Goal: Information Seeking & Learning: Learn about a topic

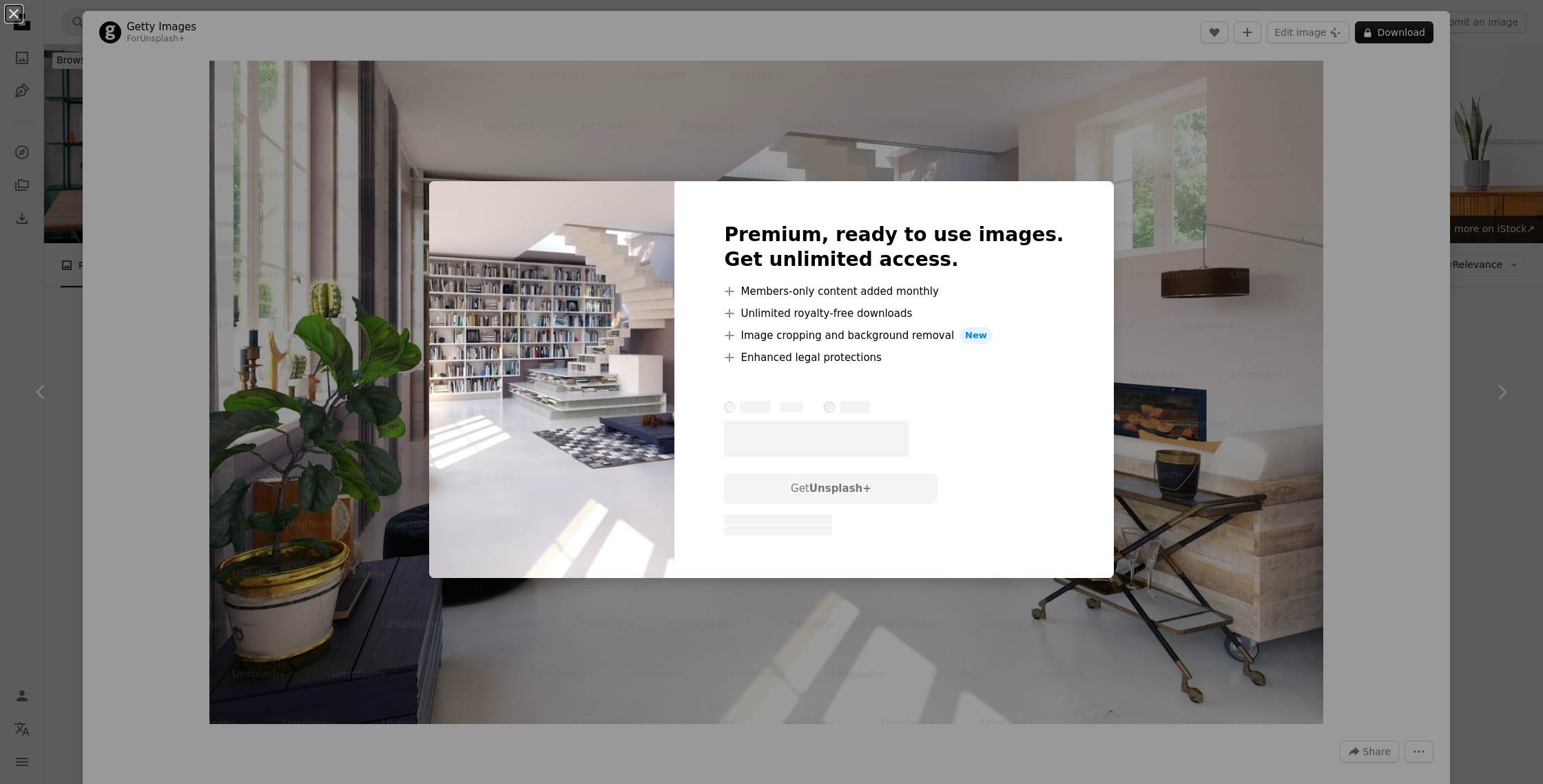
scroll to position [421, 0]
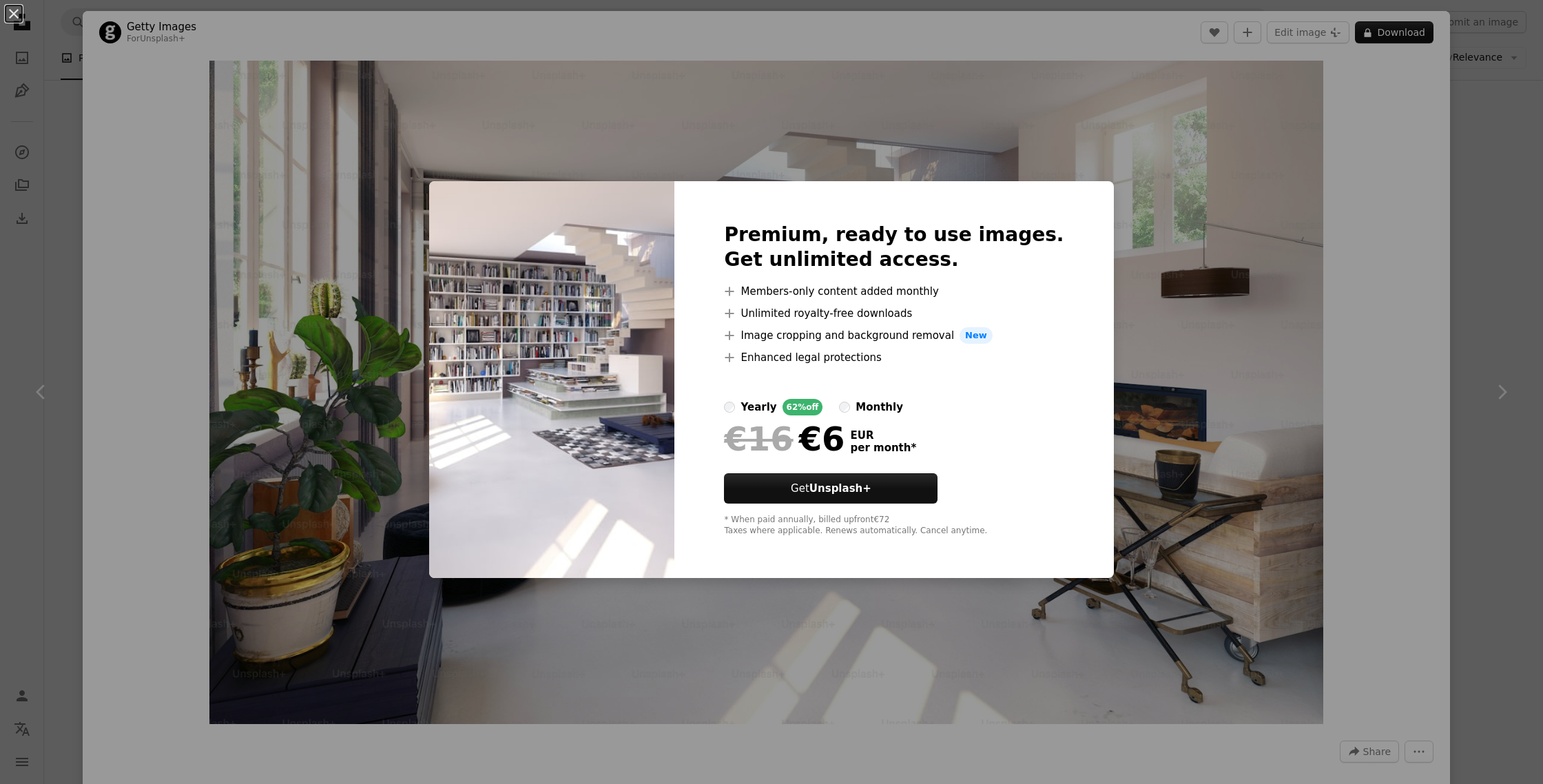
click at [1314, 411] on div "An X shape Premium, ready to use images. Get unlimited access. A plus sign Memb…" at bounding box center [771, 392] width 1543 height 784
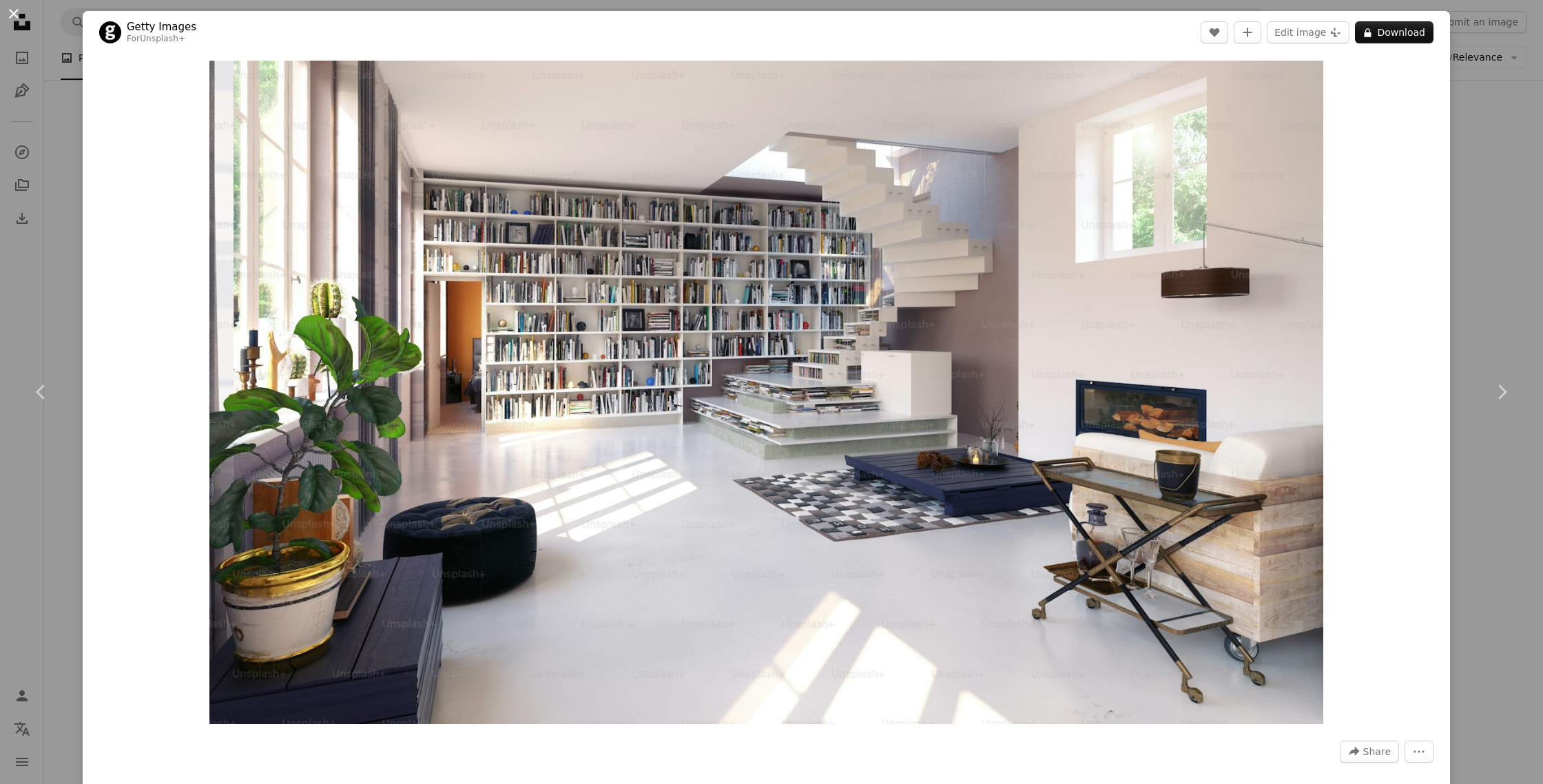
click at [17, 15] on button "An X shape" at bounding box center [14, 14] width 17 height 17
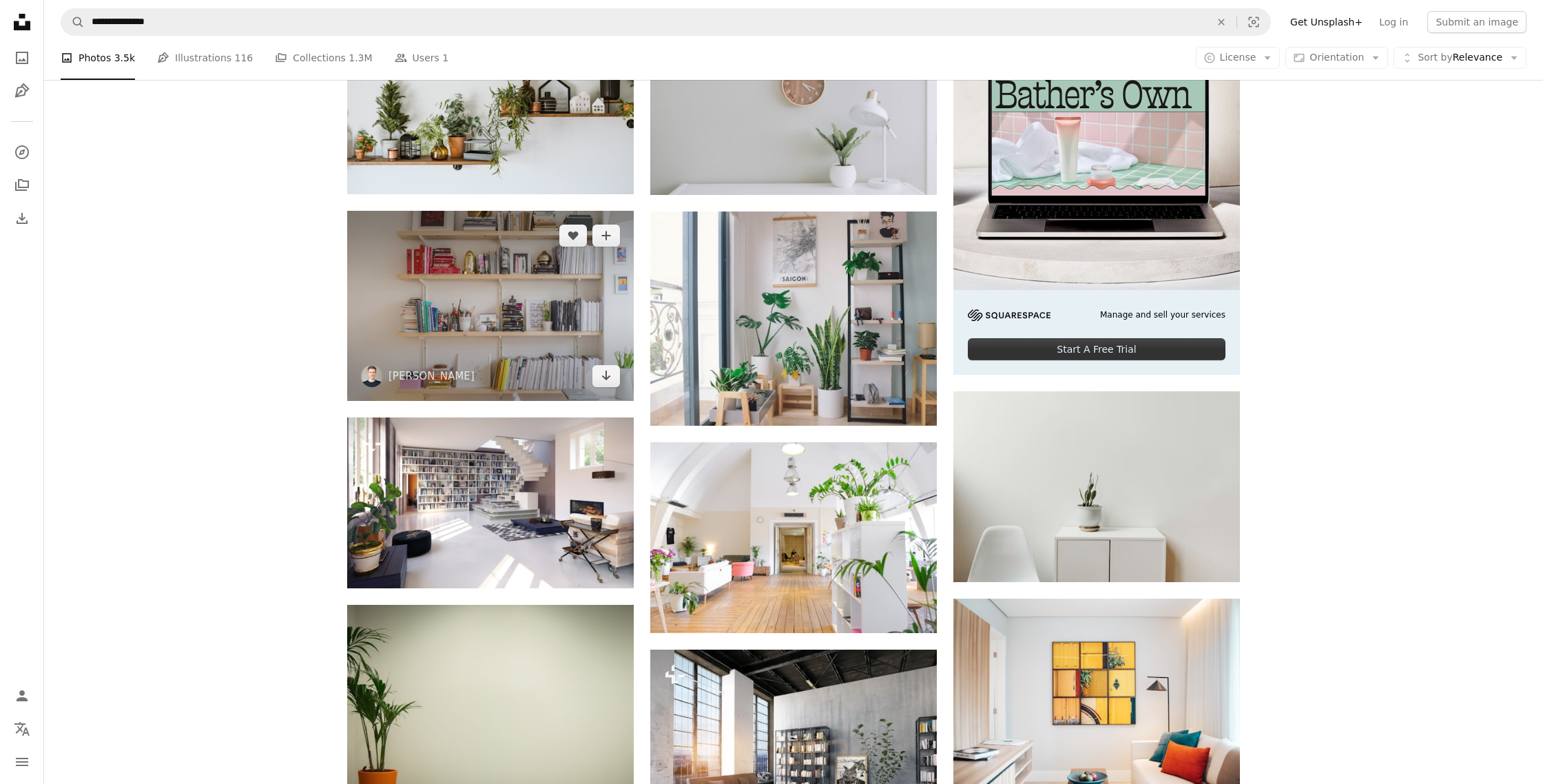
scroll to position [391, 0]
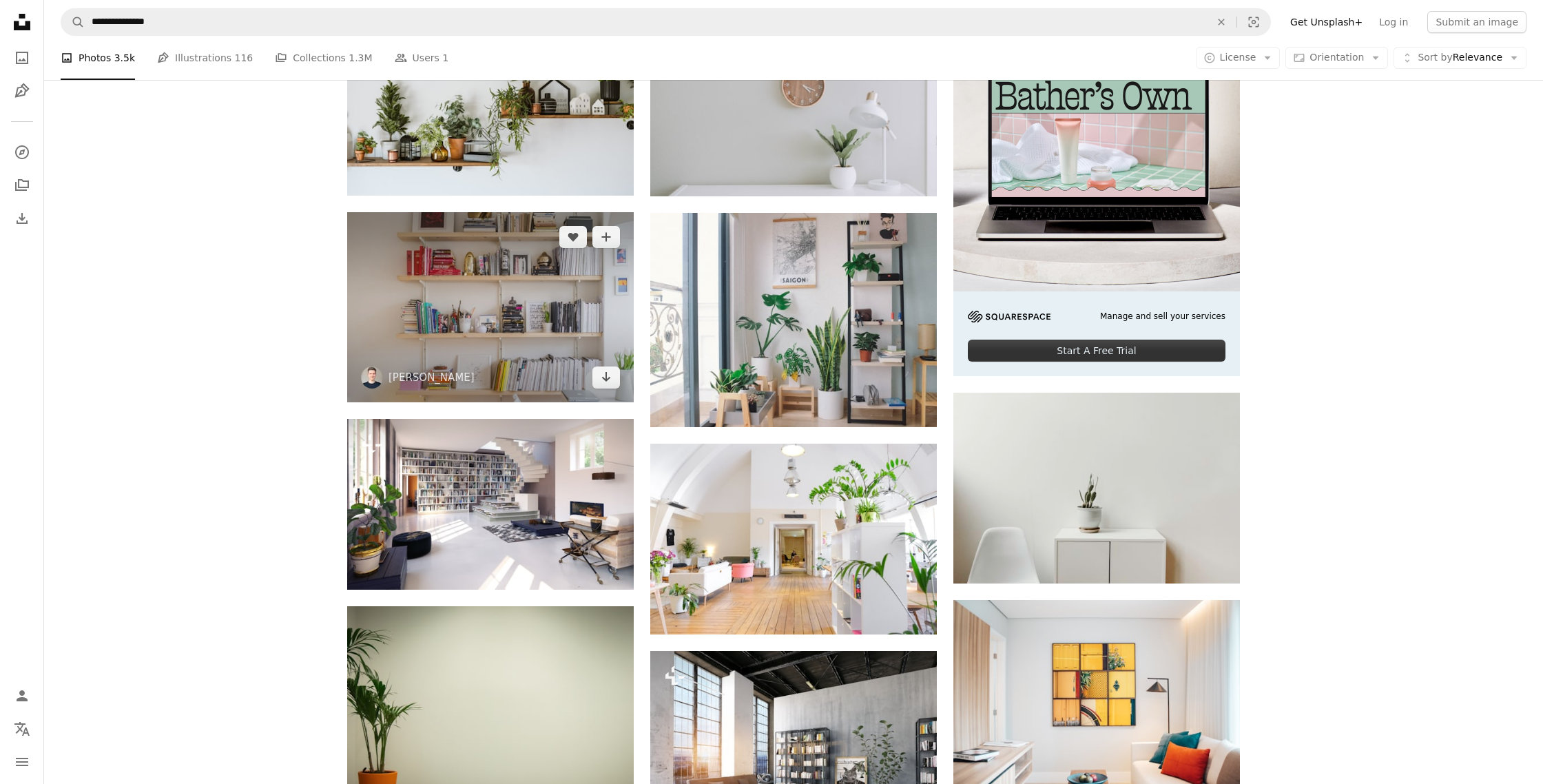
click at [509, 316] on img at bounding box center [491, 308] width 287 height 190
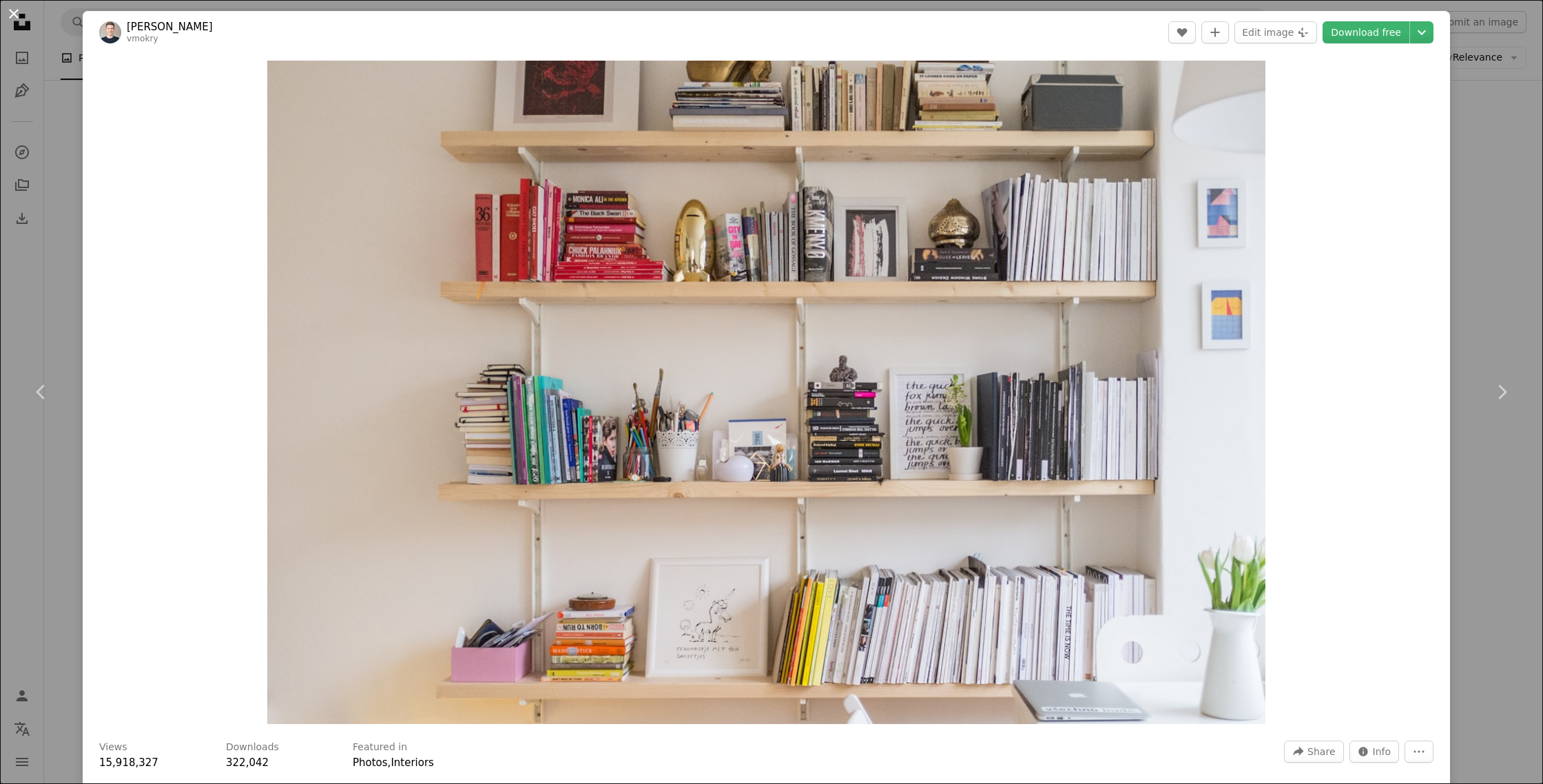
click at [8, 14] on button "An X shape" at bounding box center [14, 14] width 17 height 17
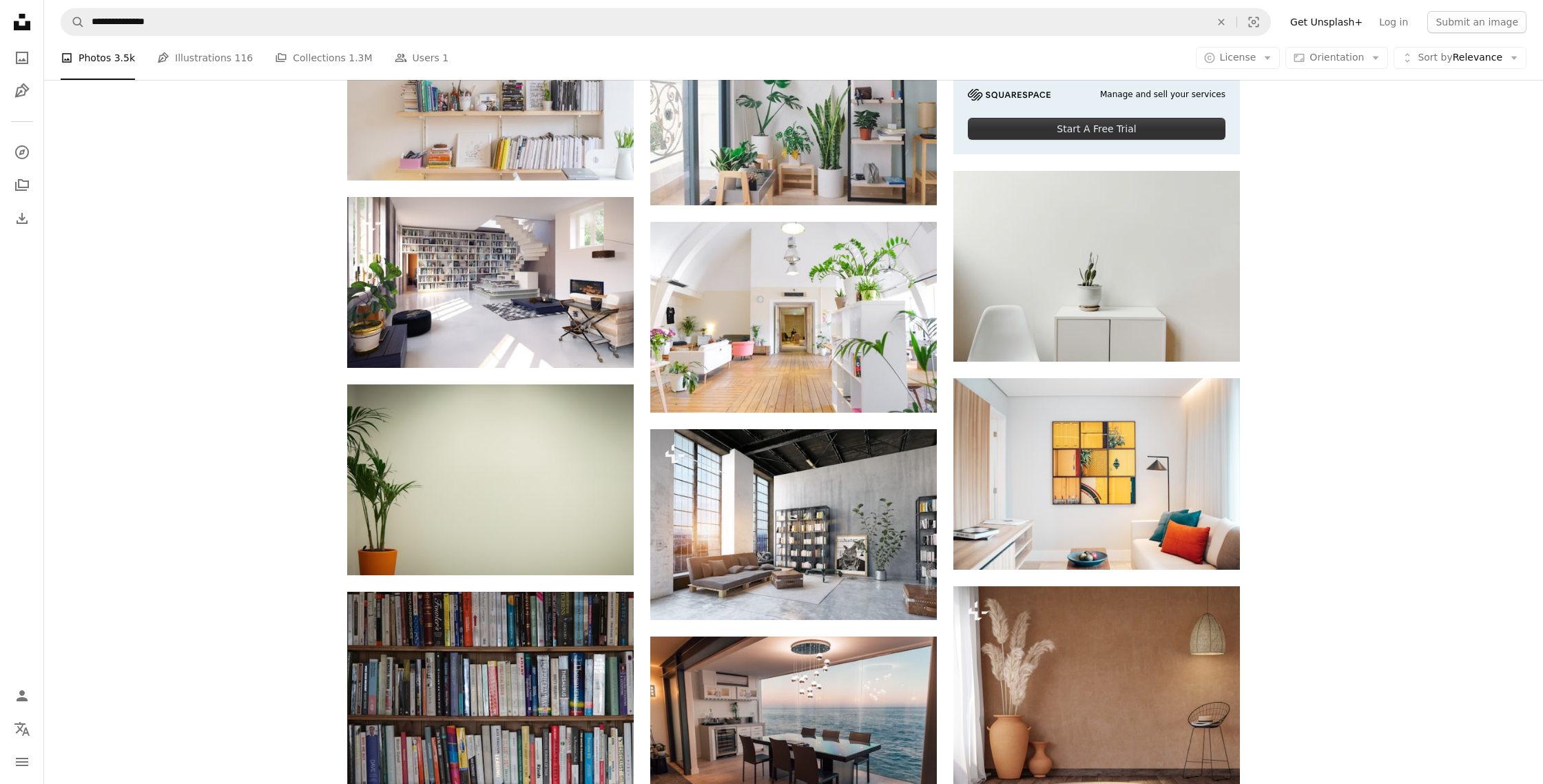
scroll to position [618, 0]
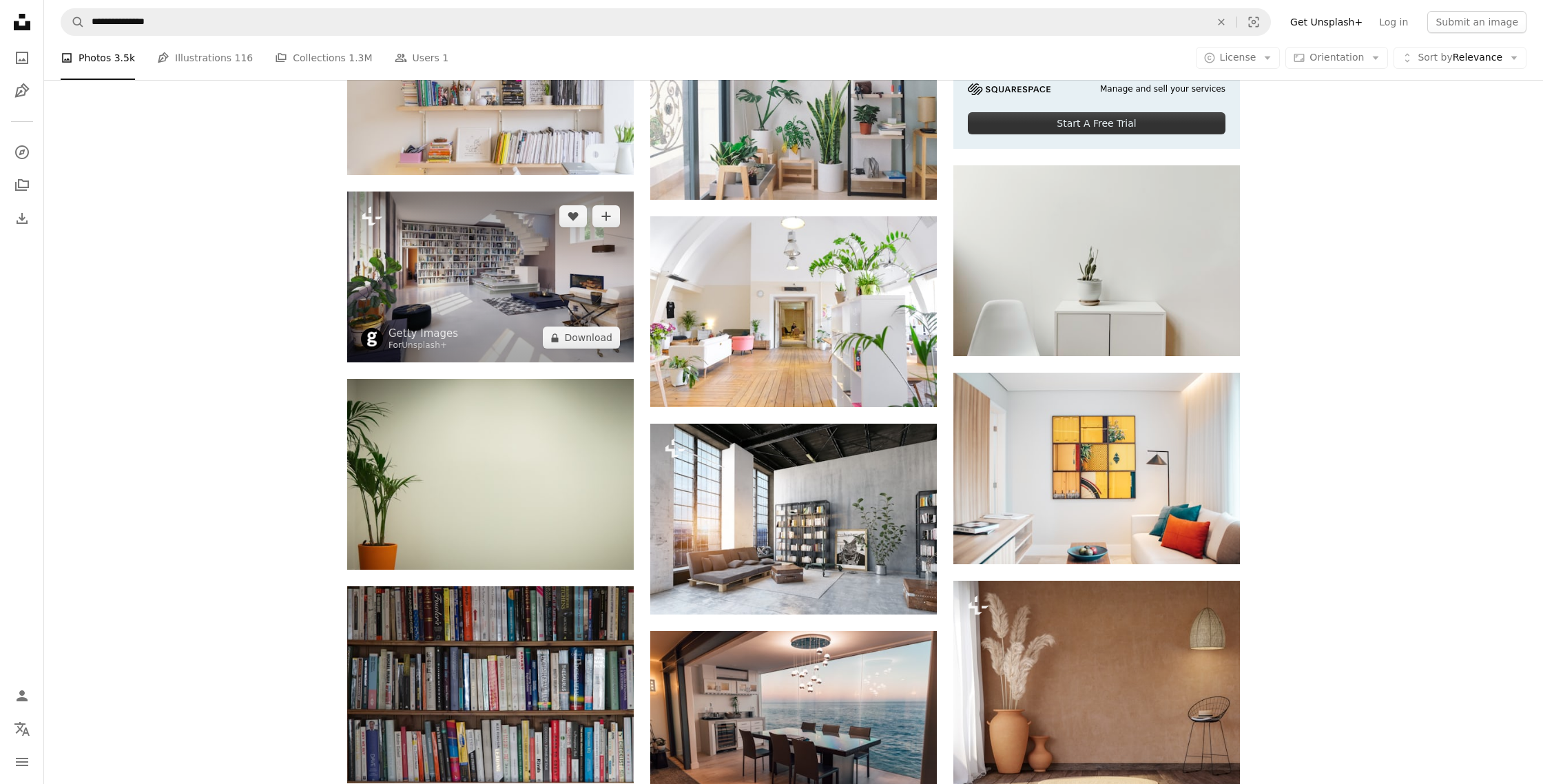
click at [479, 288] on img at bounding box center [491, 277] width 287 height 171
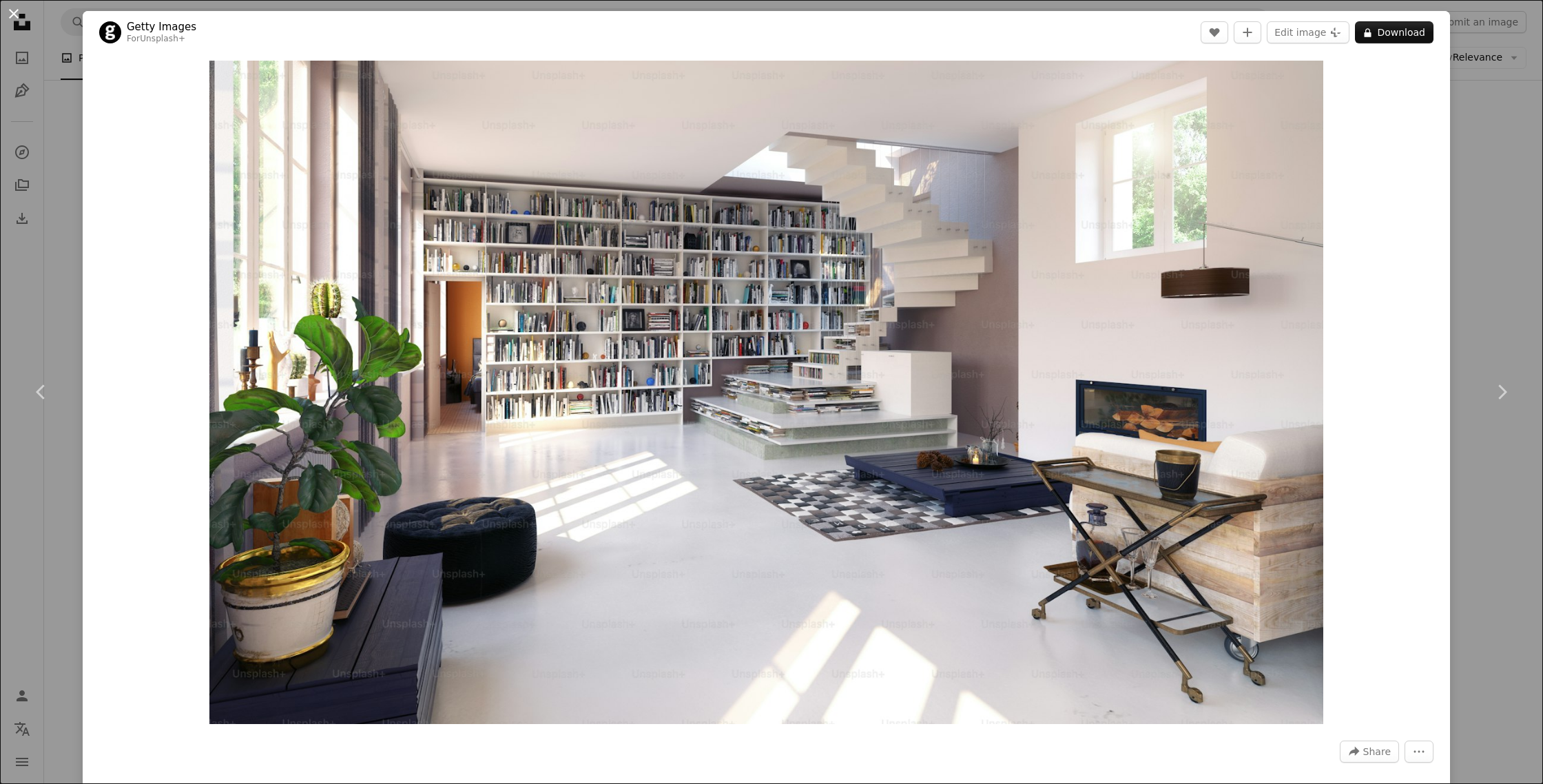
click at [13, 12] on button "An X shape" at bounding box center [14, 14] width 17 height 17
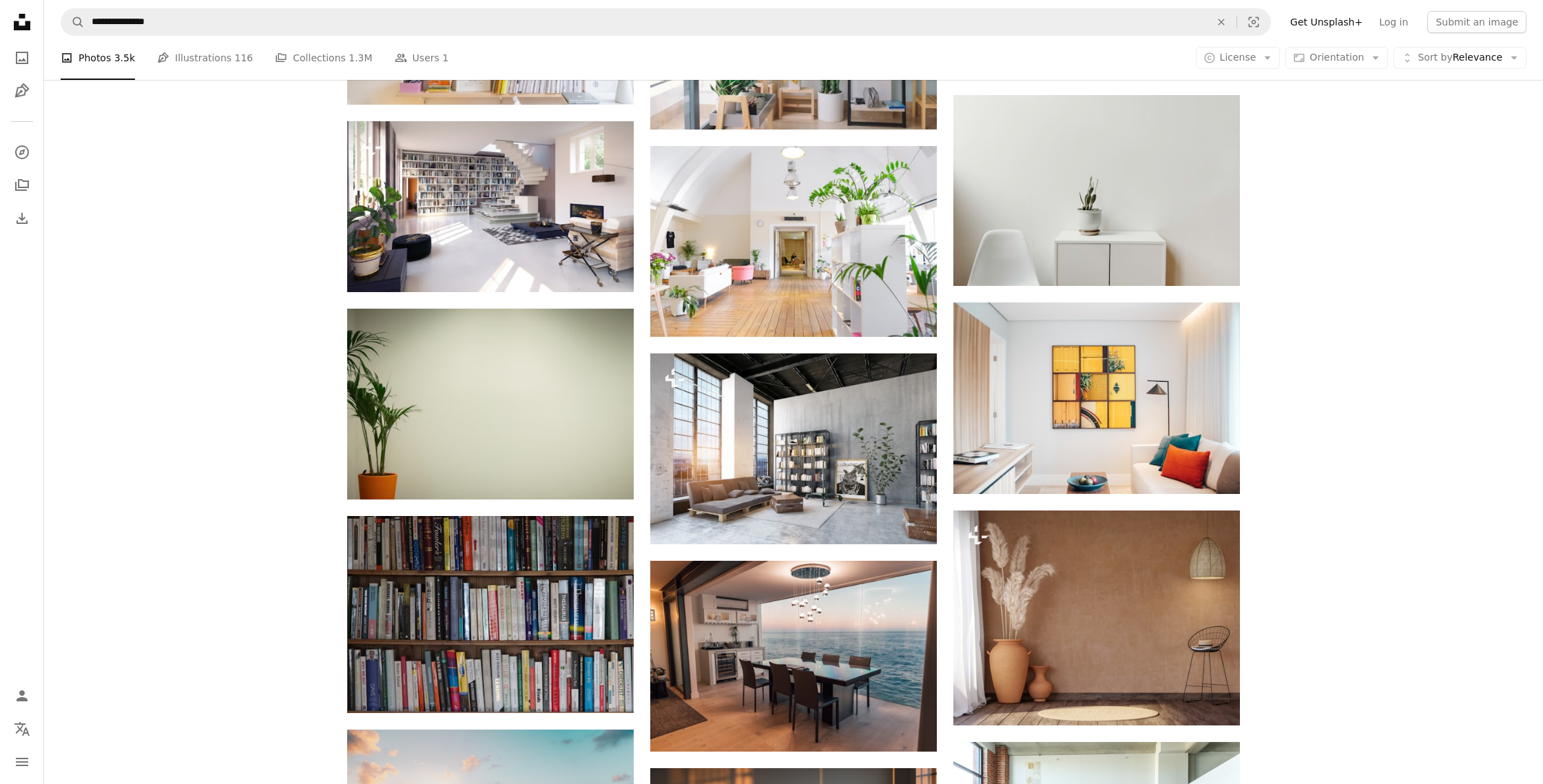
scroll to position [529, 0]
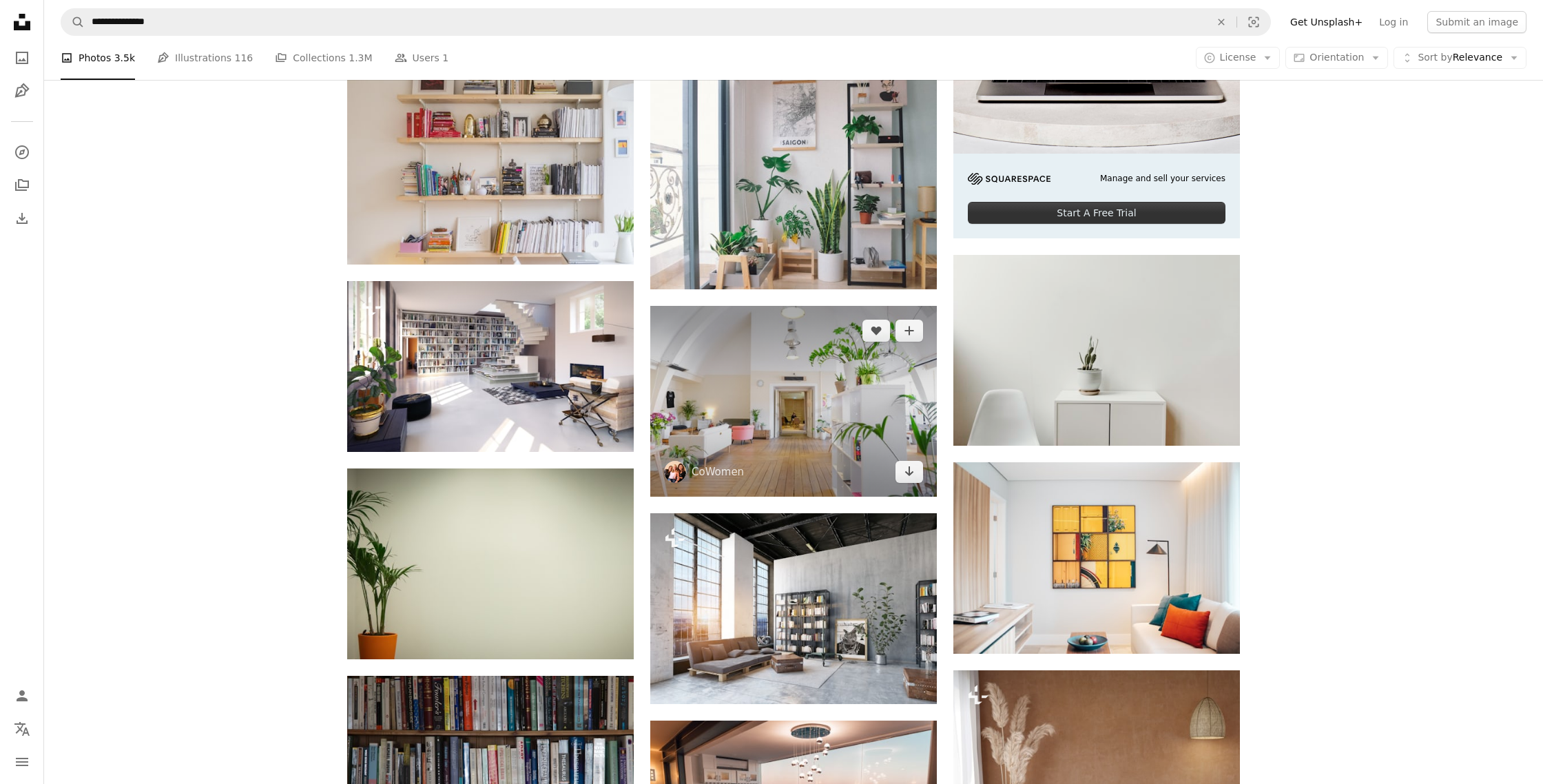
click at [758, 395] on img at bounding box center [794, 401] width 287 height 191
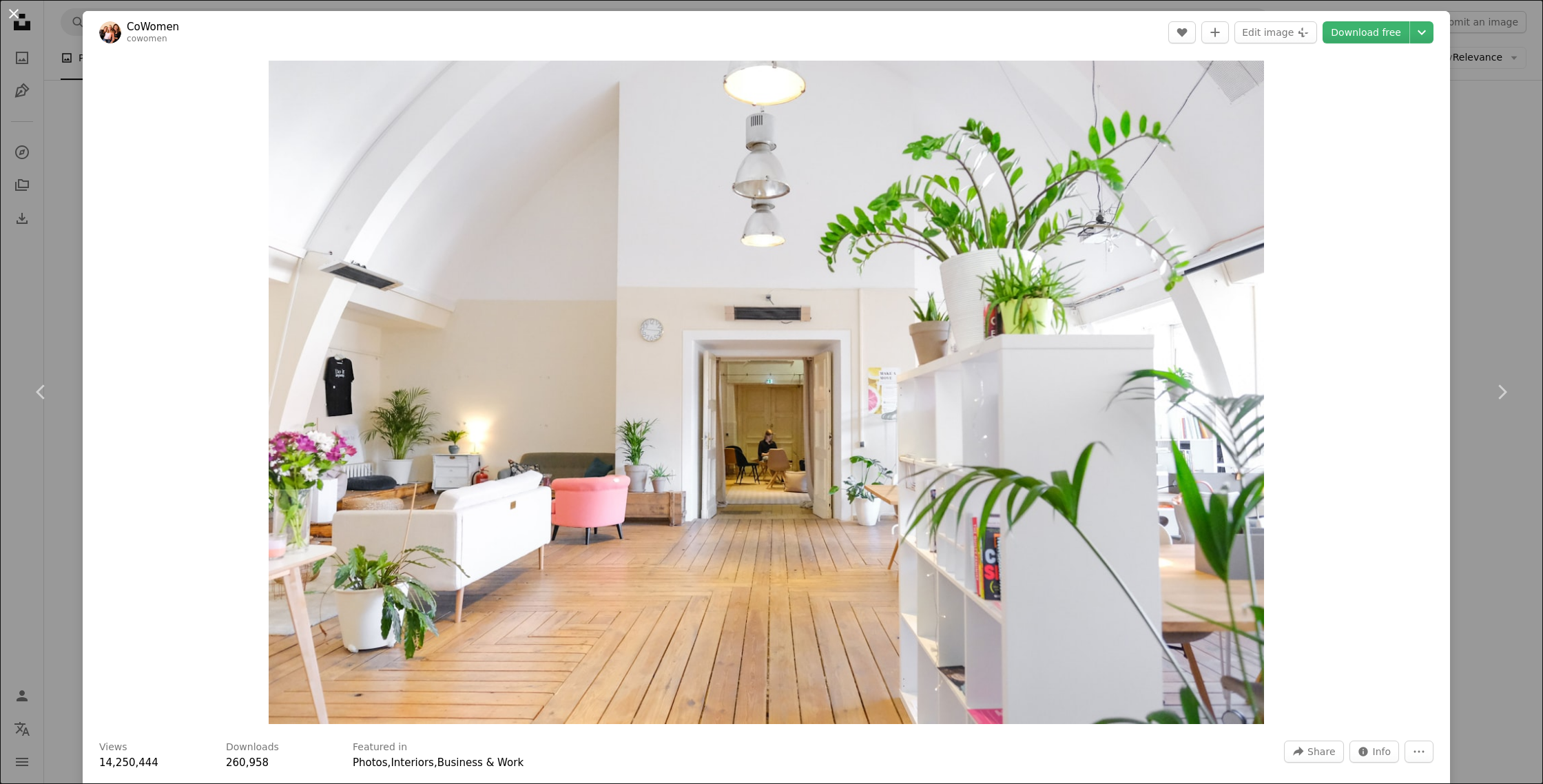
click at [18, 13] on button "An X shape" at bounding box center [14, 14] width 17 height 17
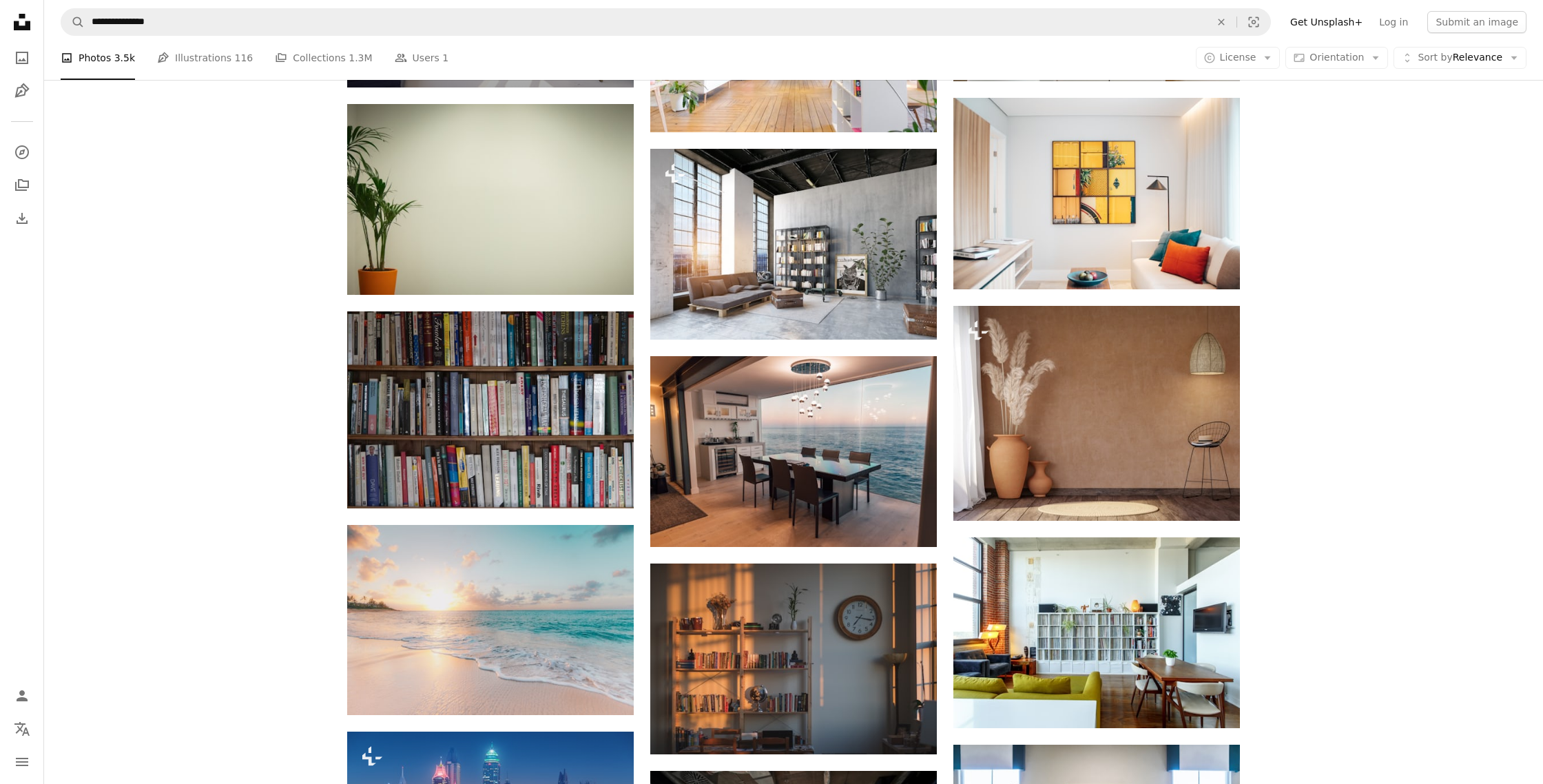
scroll to position [895, 0]
